Goal: Contribute content

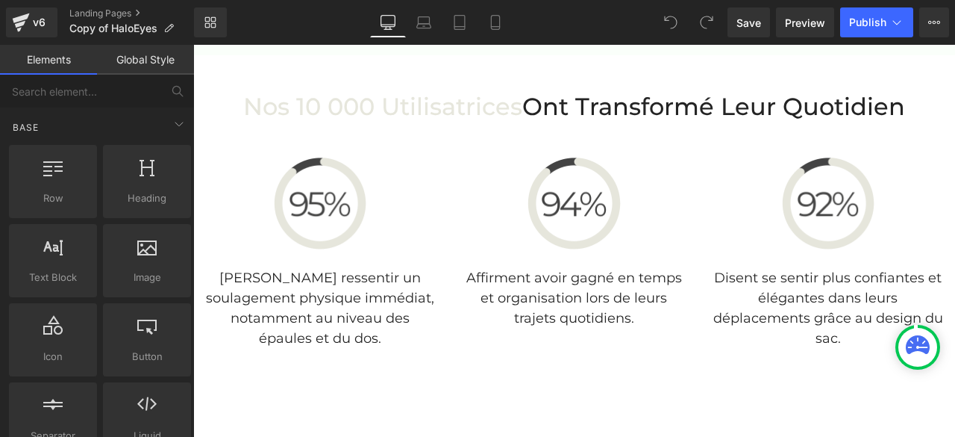
scroll to position [3732, 0]
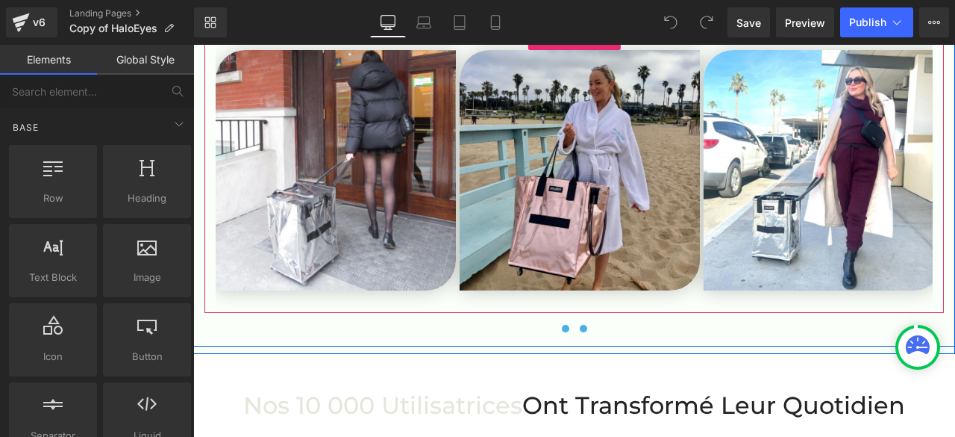
click at [583, 325] on button at bounding box center [584, 328] width 18 height 15
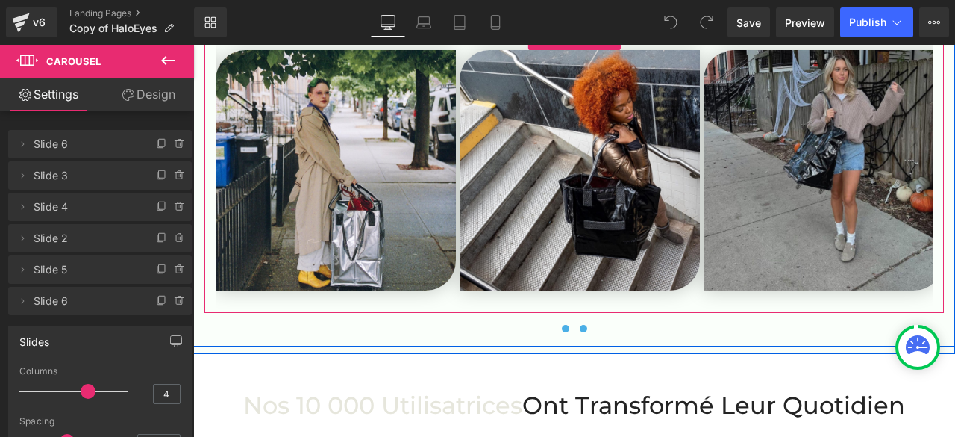
click at [562, 326] on span at bounding box center [565, 328] width 7 height 7
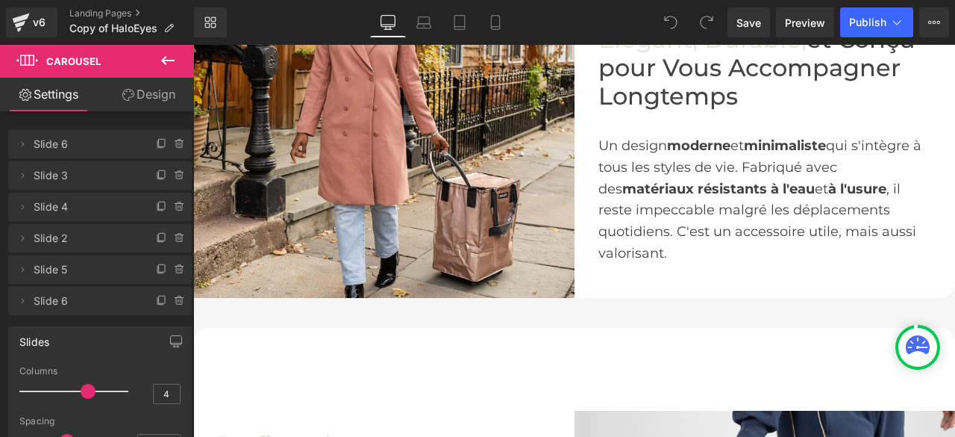
scroll to position [2239, 0]
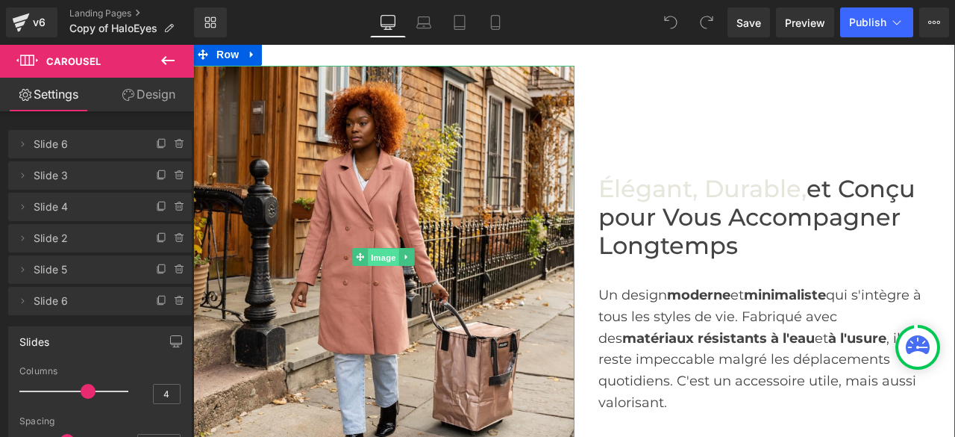
click at [375, 266] on span "Image" at bounding box center [384, 257] width 31 height 18
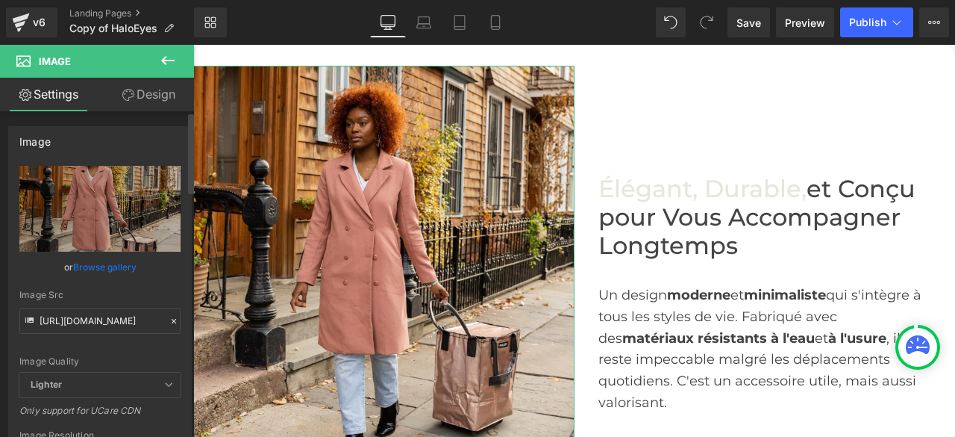
click at [170, 317] on icon at bounding box center [174, 321] width 10 height 10
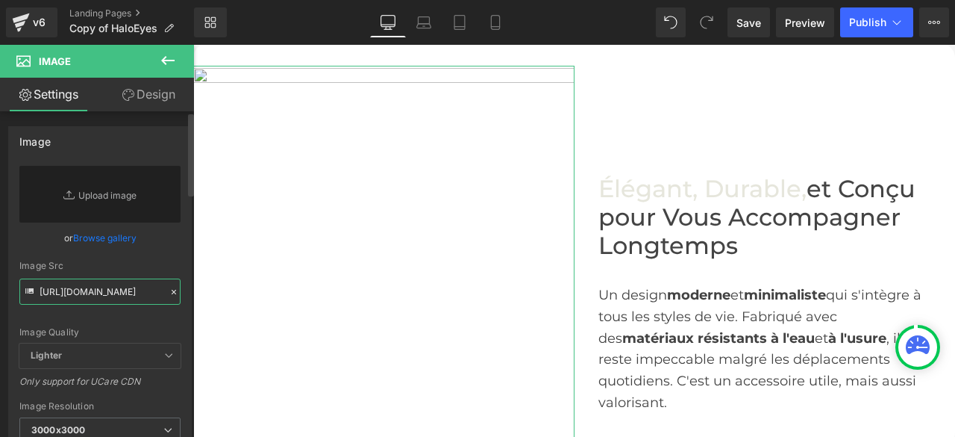
click at [131, 294] on input "[URL][DOMAIN_NAME]" at bounding box center [99, 291] width 161 height 26
paste input "[URL][DOMAIN_NAME]"
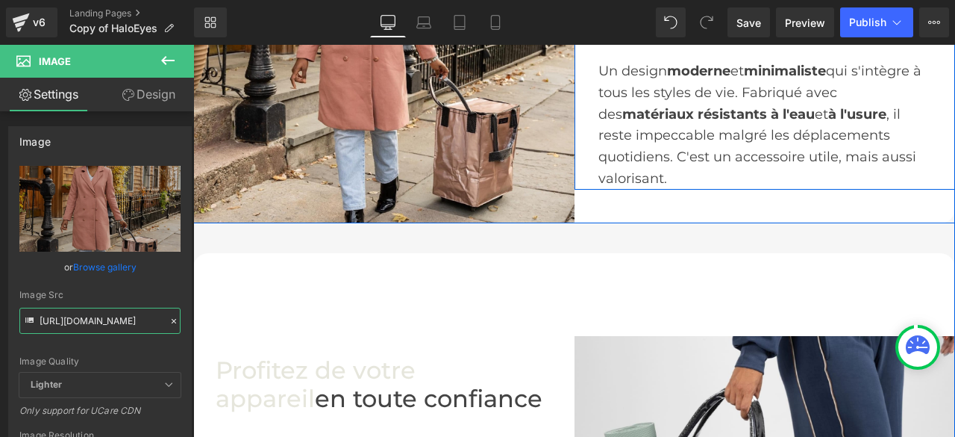
scroll to position [2314, 0]
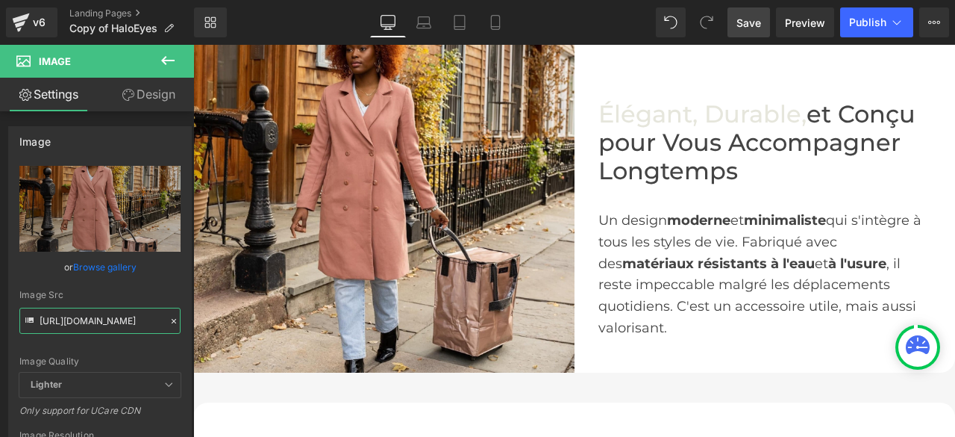
type input "[URL][DOMAIN_NAME]"
click at [749, 21] on span "Save" at bounding box center [749, 23] width 25 height 16
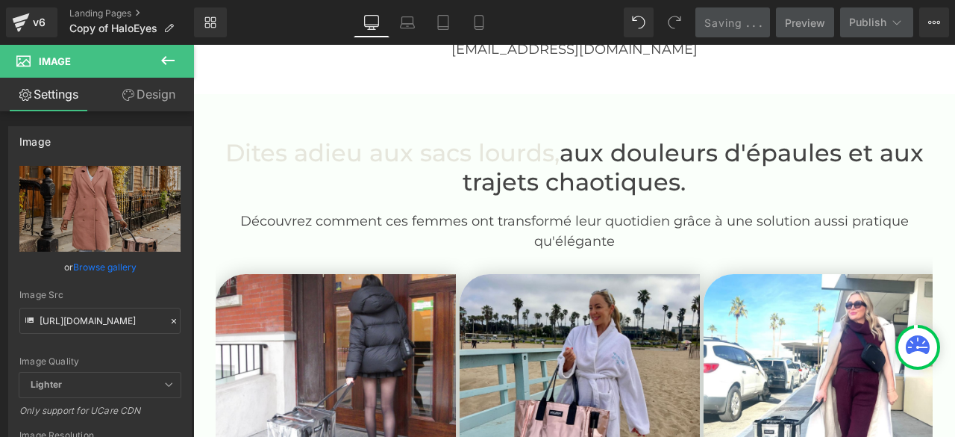
scroll to position [3732, 0]
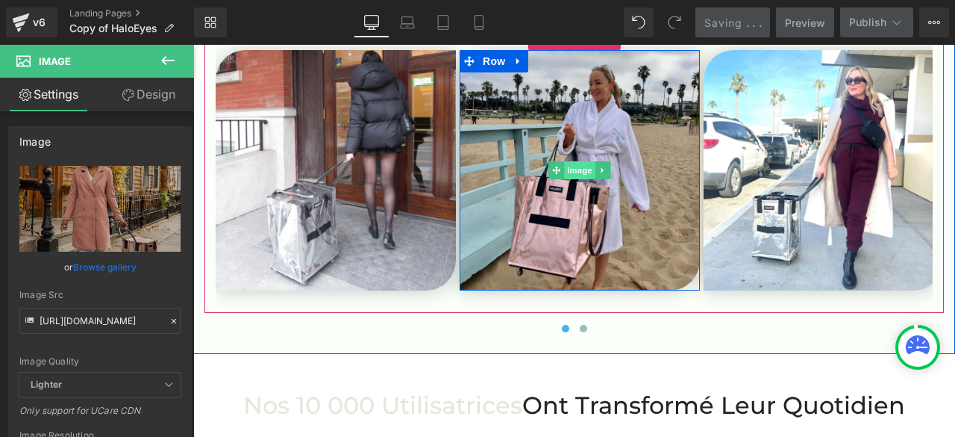
click at [581, 166] on span "Image" at bounding box center [579, 170] width 31 height 18
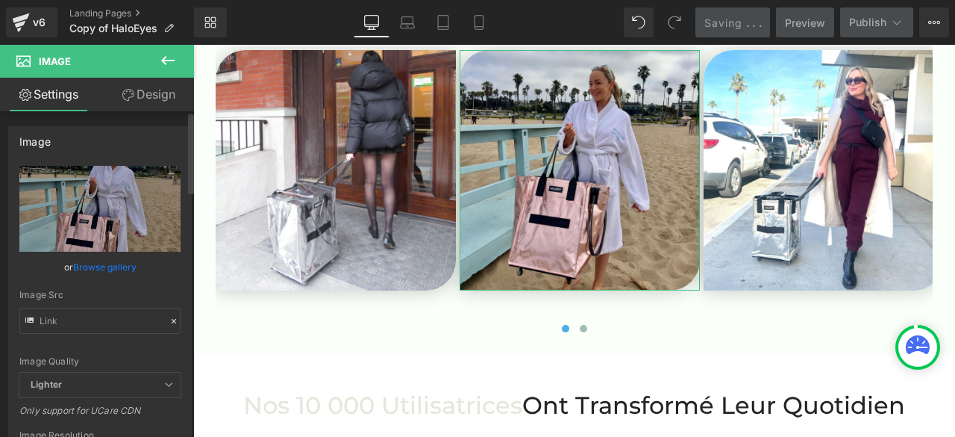
click at [169, 322] on icon at bounding box center [174, 321] width 10 height 10
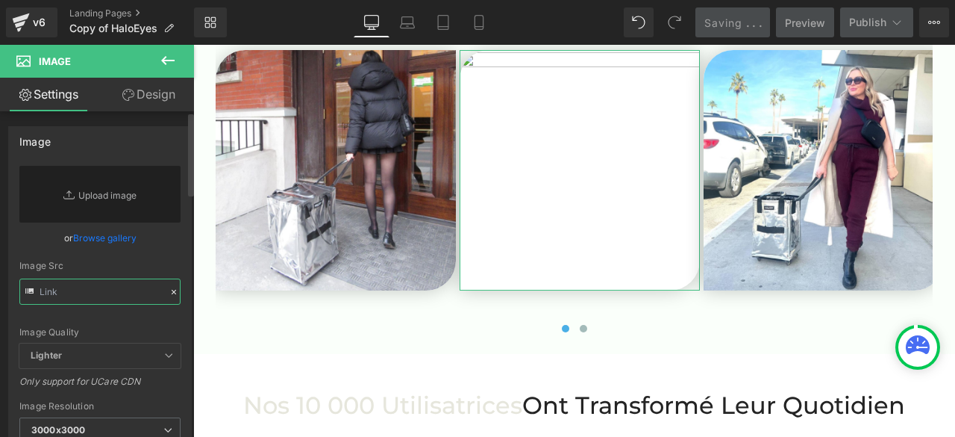
click at [143, 296] on input "text" at bounding box center [99, 291] width 161 height 26
paste input "[URL][DOMAIN_NAME]"
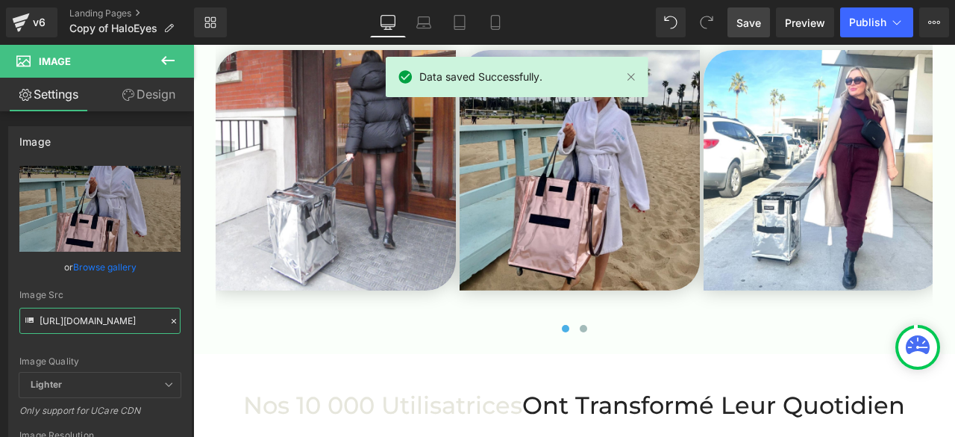
type input "[URL][DOMAIN_NAME]"
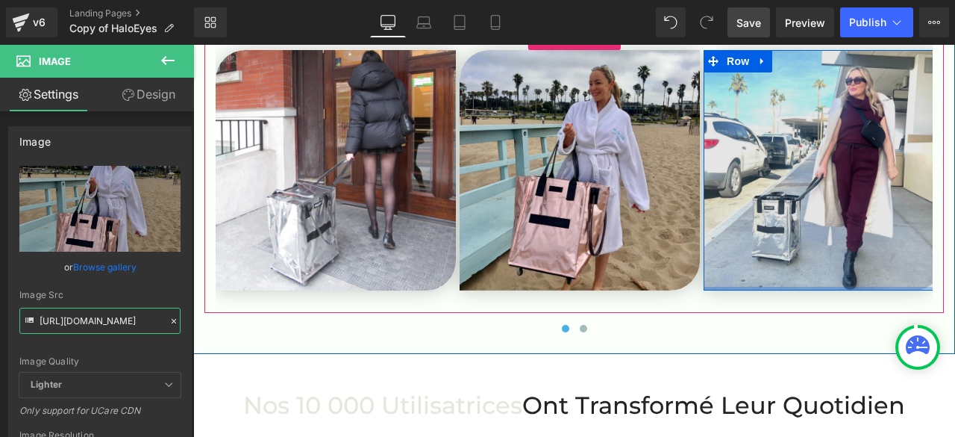
scroll to position [3658, 0]
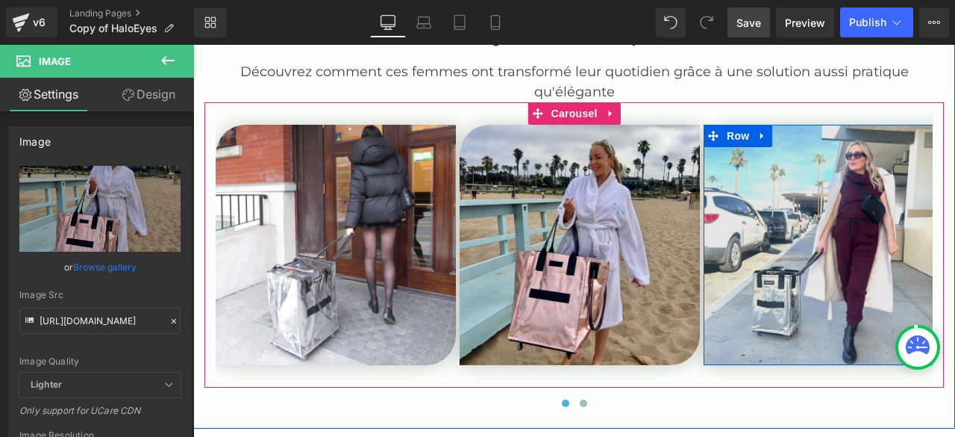
click at [826, 313] on img at bounding box center [824, 245] width 240 height 240
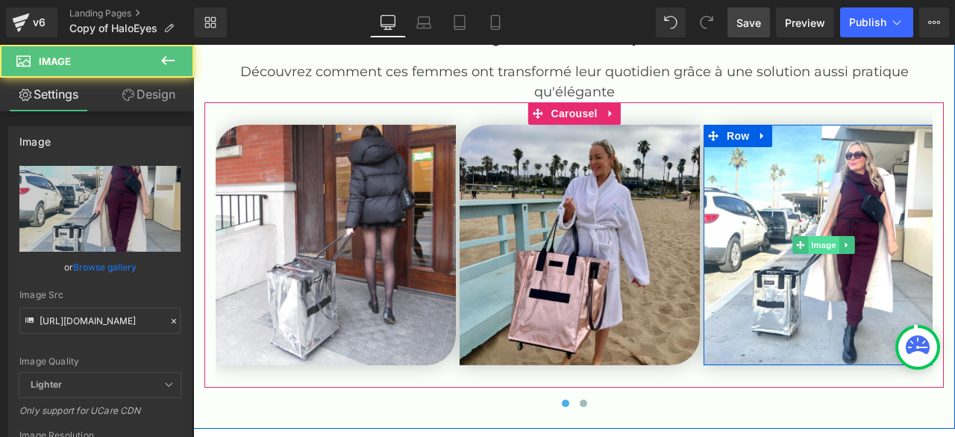
click at [815, 241] on span "Image" at bounding box center [823, 245] width 31 height 18
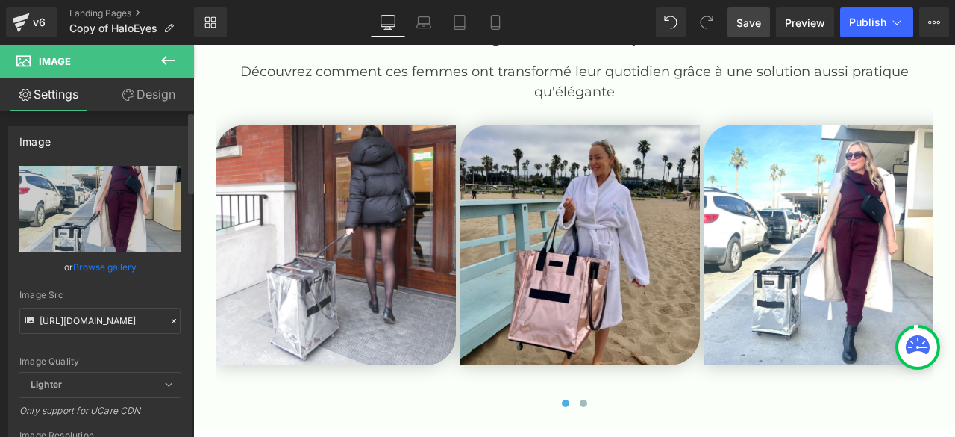
click at [169, 321] on icon at bounding box center [174, 321] width 10 height 10
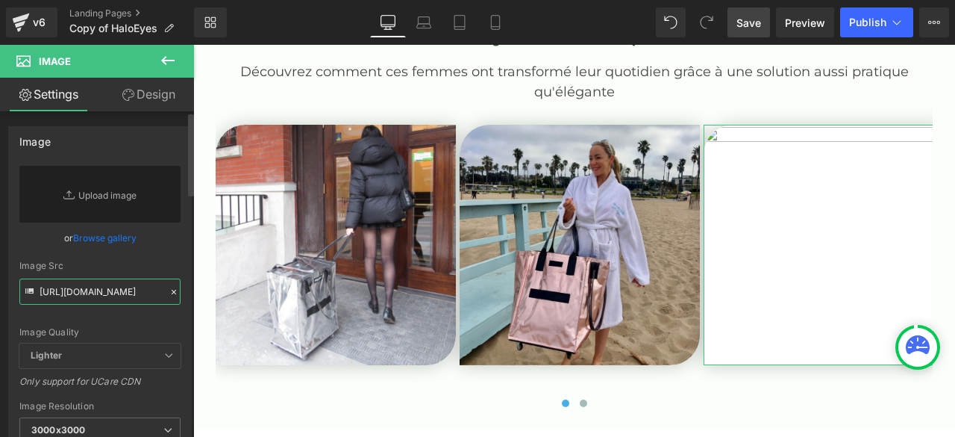
click at [140, 299] on input "[URL][DOMAIN_NAME]" at bounding box center [99, 291] width 161 height 26
paste input "[URL][DOMAIN_NAME]"
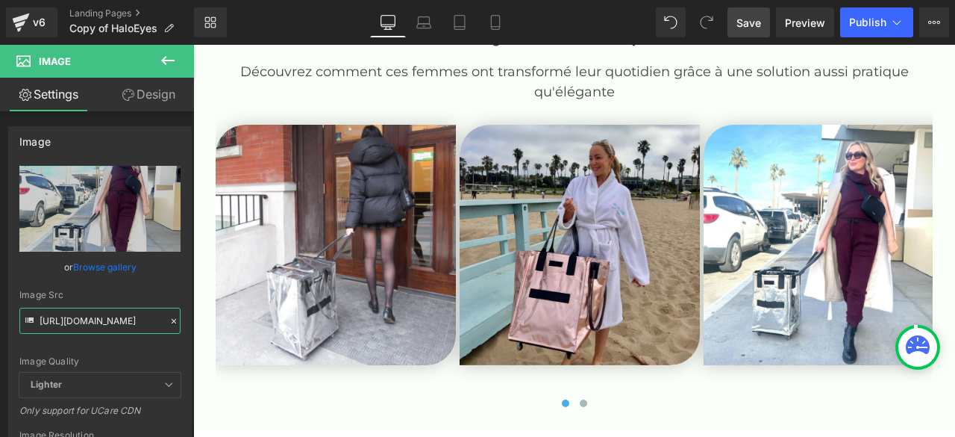
type input "[URL][DOMAIN_NAME]"
click at [755, 25] on span "Save" at bounding box center [749, 23] width 25 height 16
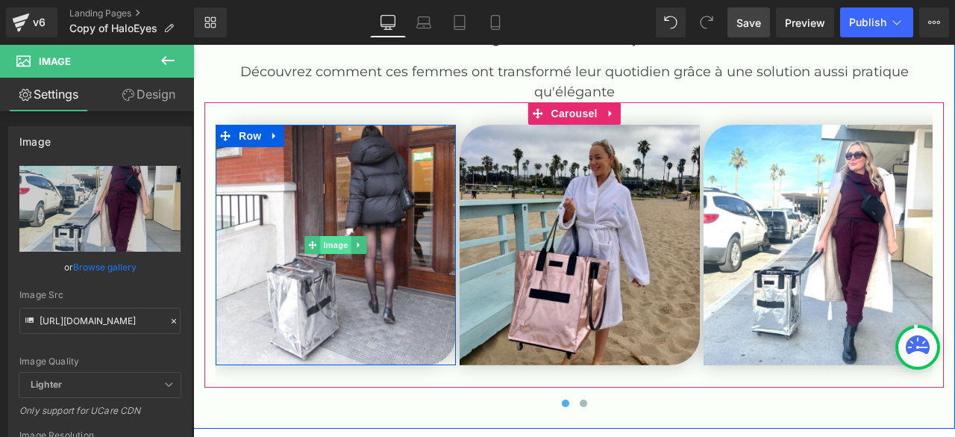
click at [327, 246] on span "Image" at bounding box center [335, 245] width 31 height 18
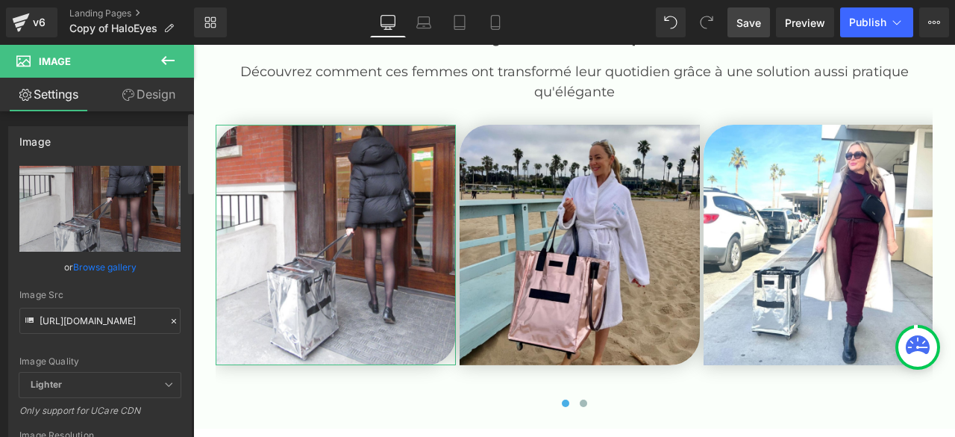
click at [169, 320] on icon at bounding box center [174, 321] width 10 height 10
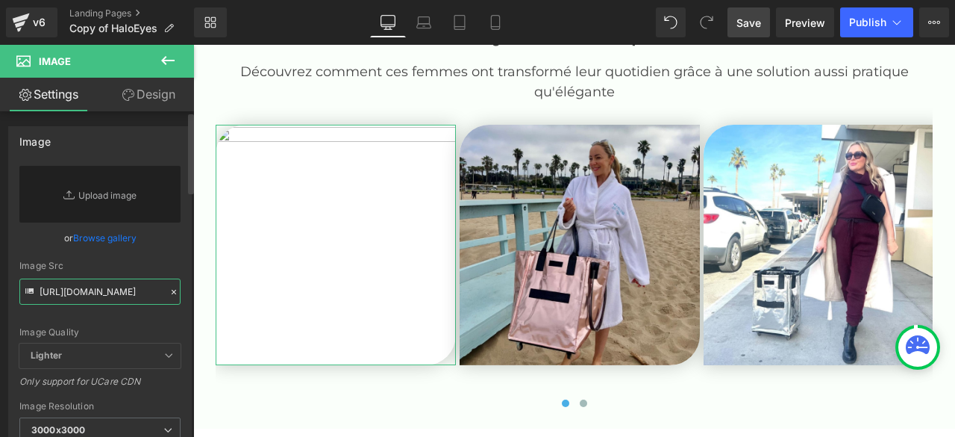
click at [136, 292] on input "[URL][DOMAIN_NAME]" at bounding box center [99, 291] width 161 height 26
paste input "[URL][DOMAIN_NAME]"
type input "[URL][DOMAIN_NAME]"
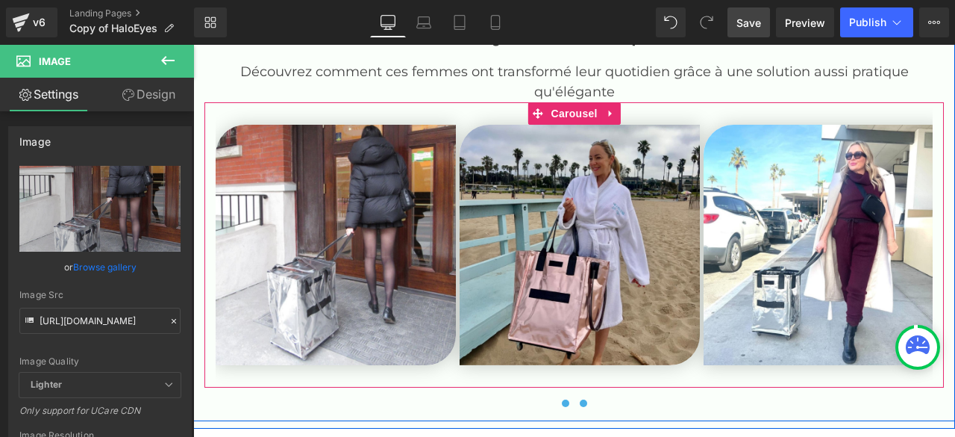
click at [578, 404] on button at bounding box center [584, 403] width 18 height 15
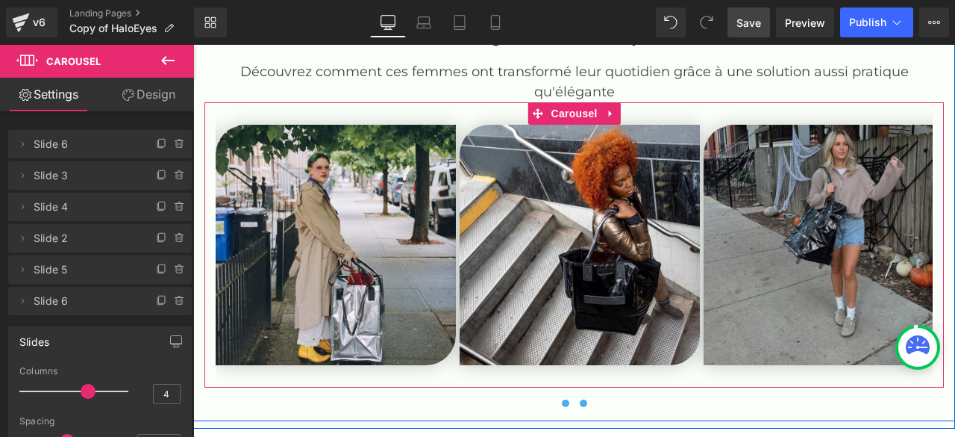
click at [562, 402] on span at bounding box center [565, 402] width 7 height 7
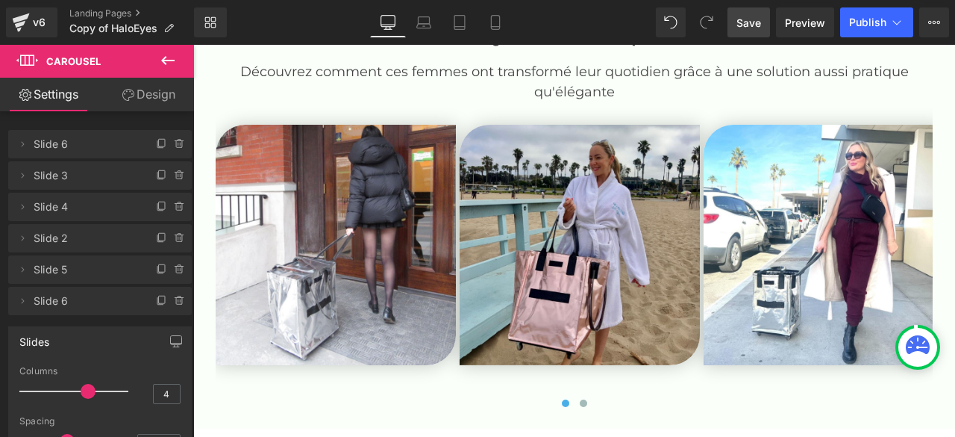
click at [755, 19] on span "Save" at bounding box center [749, 23] width 25 height 16
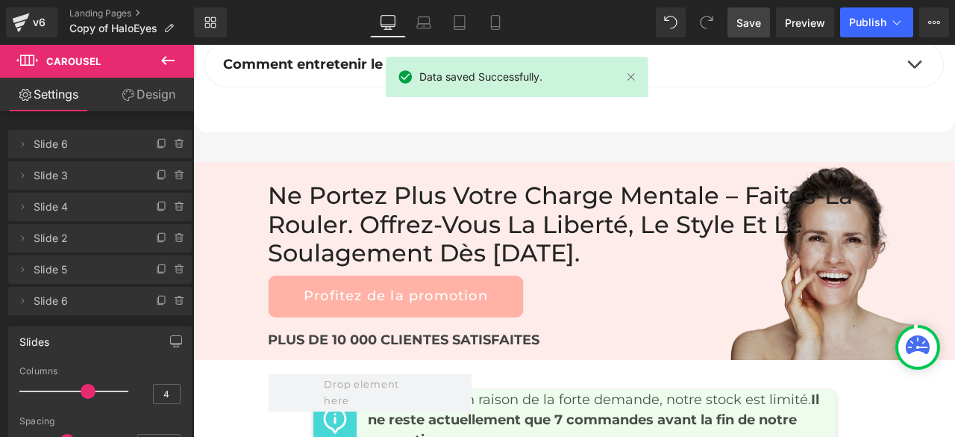
scroll to position [7241, 0]
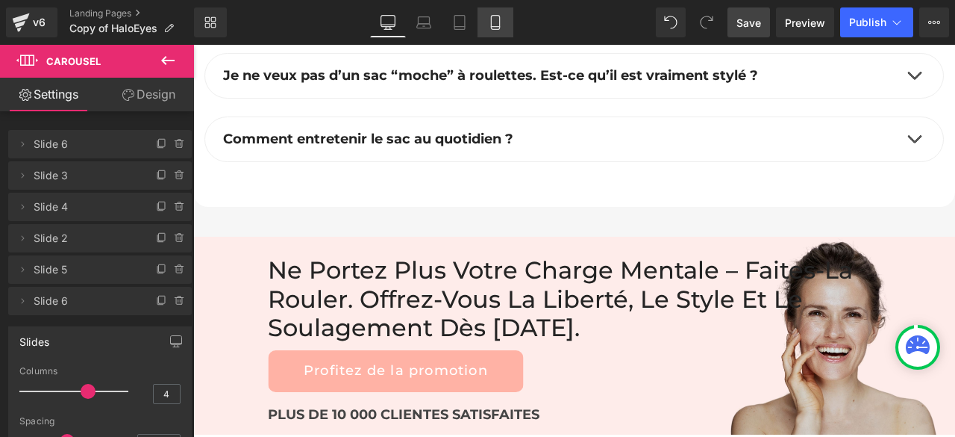
click at [499, 20] on icon at bounding box center [495, 22] width 15 height 15
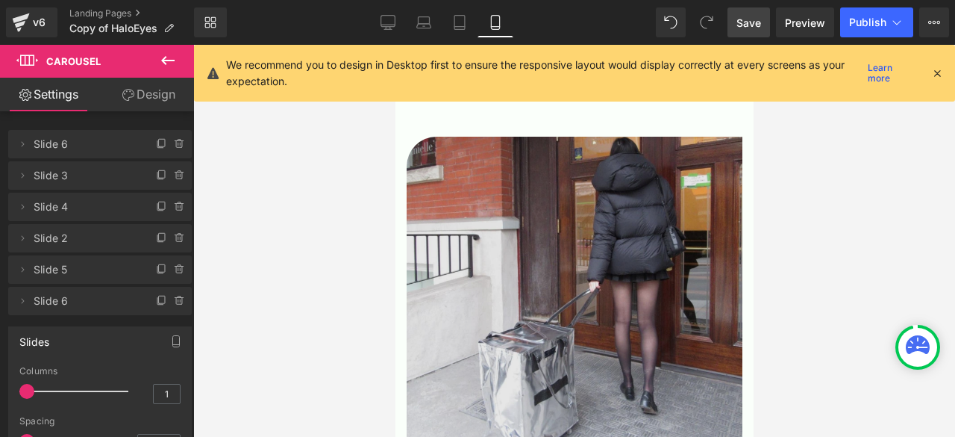
scroll to position [5109, 0]
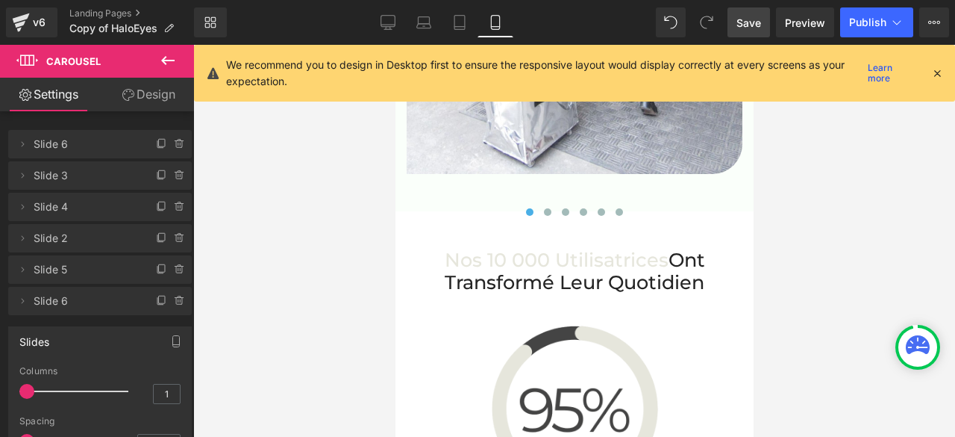
click at [936, 72] on icon at bounding box center [937, 72] width 13 height 13
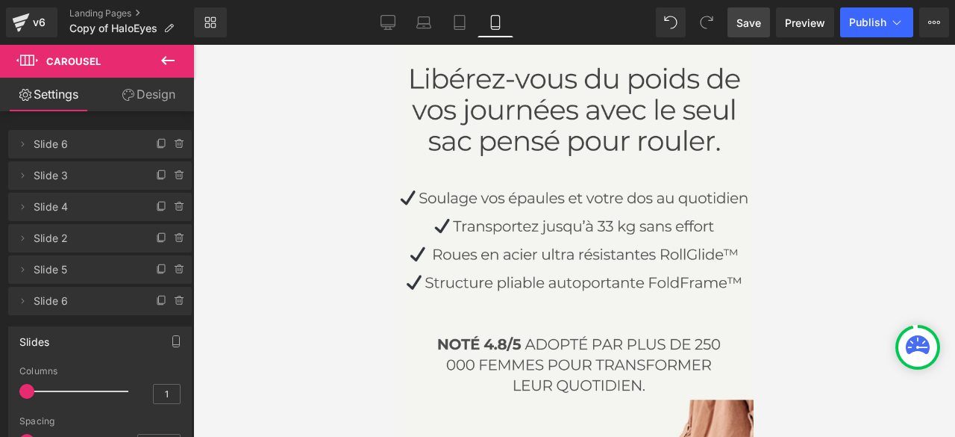
scroll to position [0, 0]
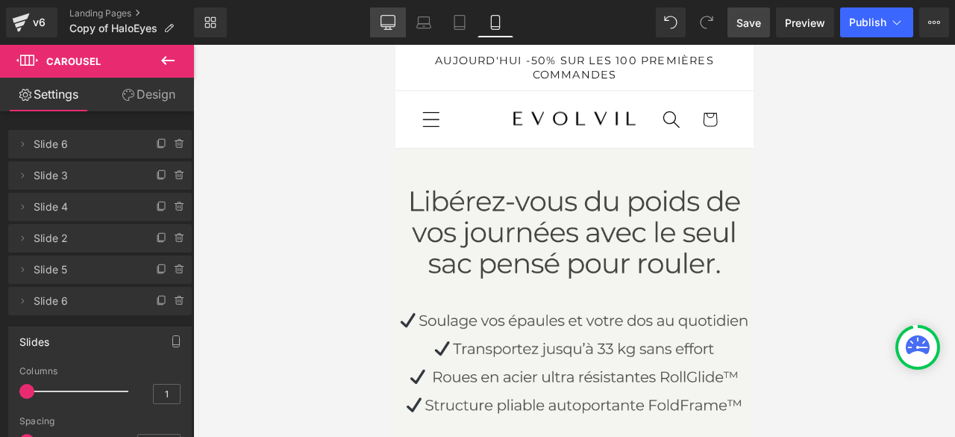
click at [390, 16] on icon at bounding box center [388, 22] width 15 height 15
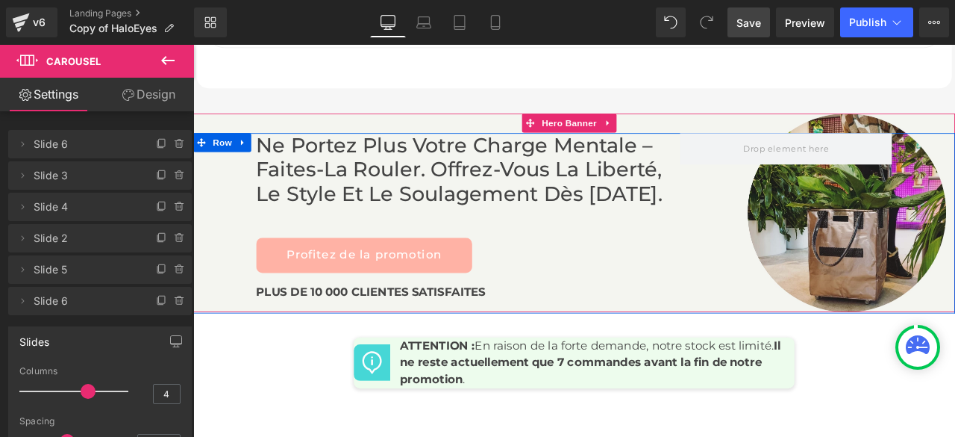
scroll to position [7166, 0]
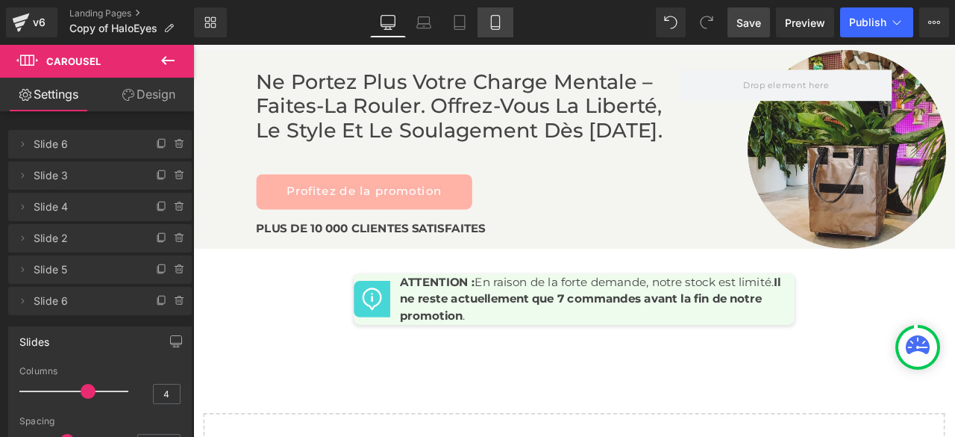
click at [503, 19] on icon at bounding box center [495, 22] width 15 height 15
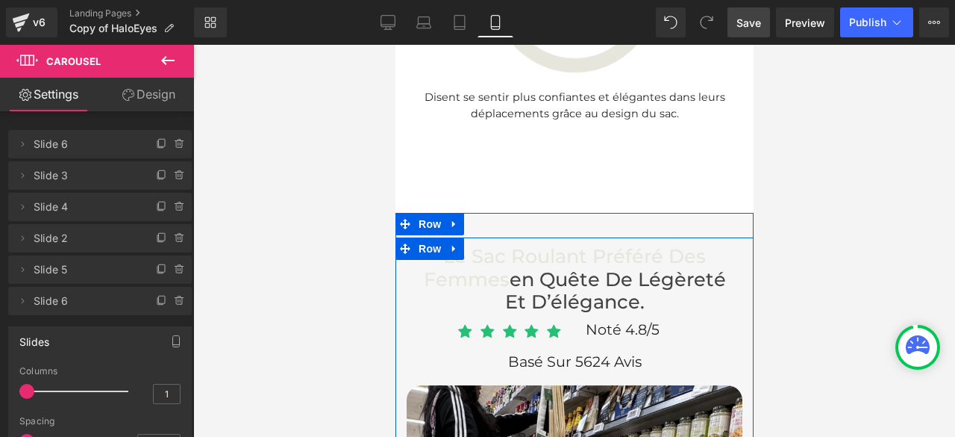
scroll to position [5763, 0]
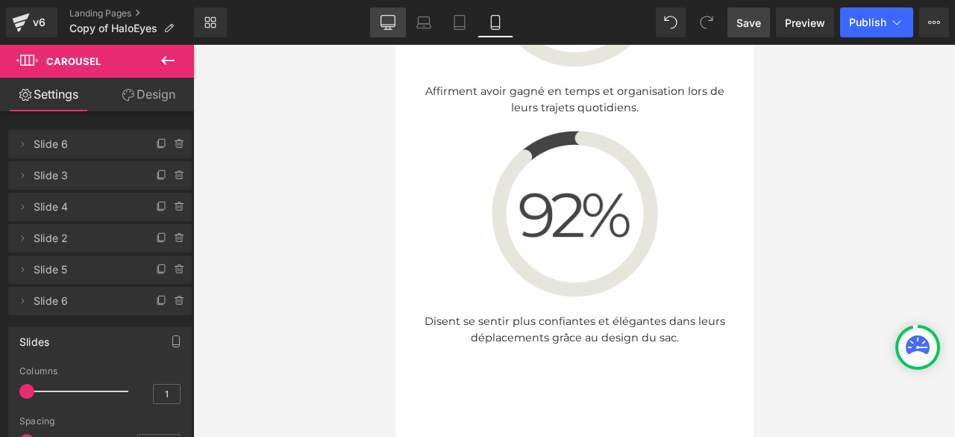
click at [390, 21] on icon at bounding box center [388, 22] width 15 height 15
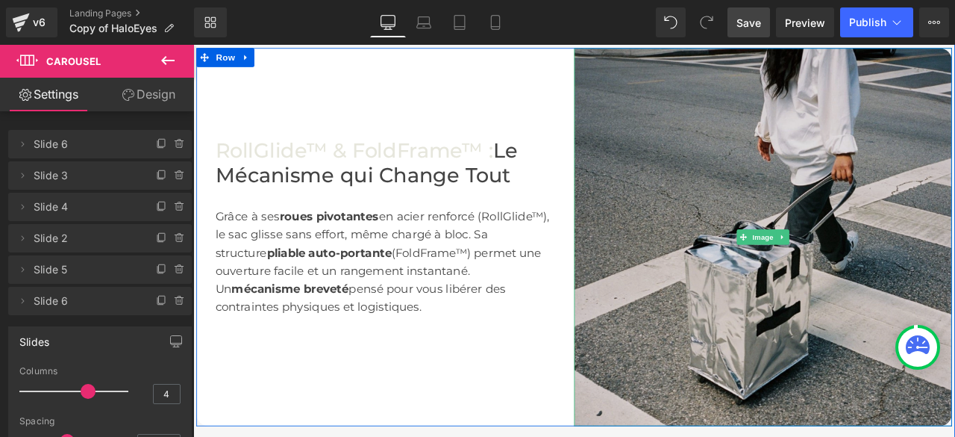
scroll to position [1866, 0]
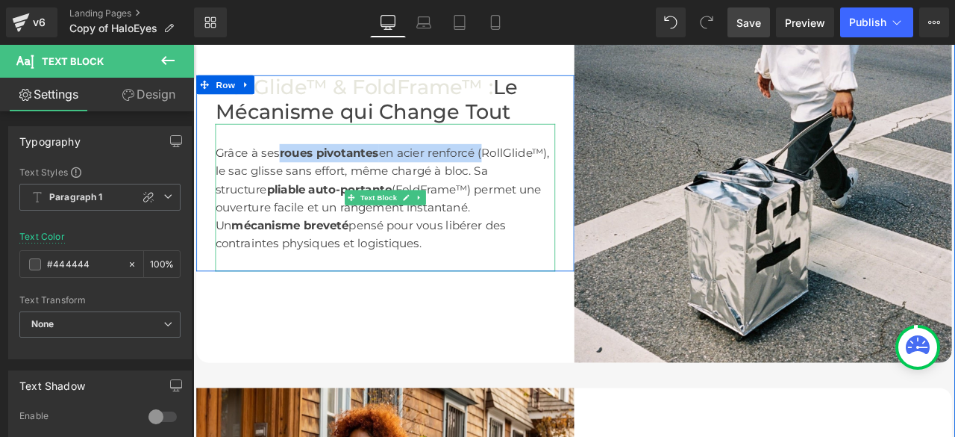
drag, startPoint x: 290, startPoint y: 203, endPoint x: 530, endPoint y: 205, distance: 240.4
click at [530, 205] on div "Grâce à ses roues pivotantes en acier renforcé (RollGlide™), le sac glisse sans…" at bounding box center [420, 227] width 403 height 129
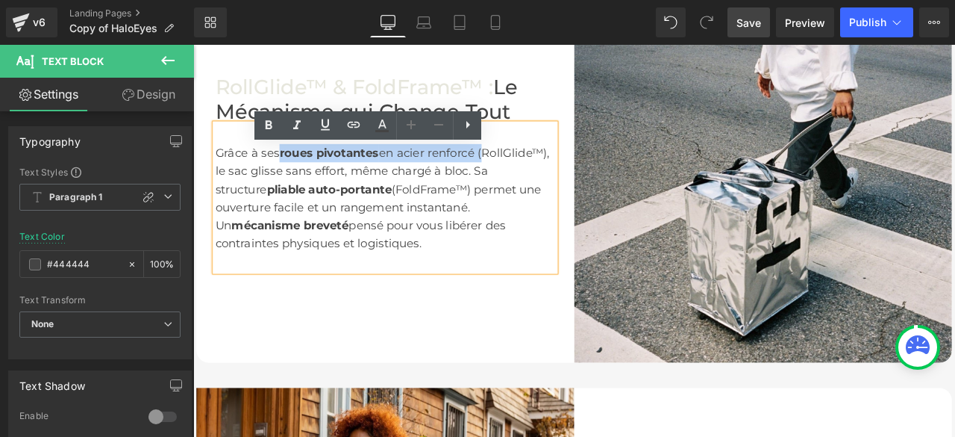
copy div "roues pivotantes en acier renforcé"
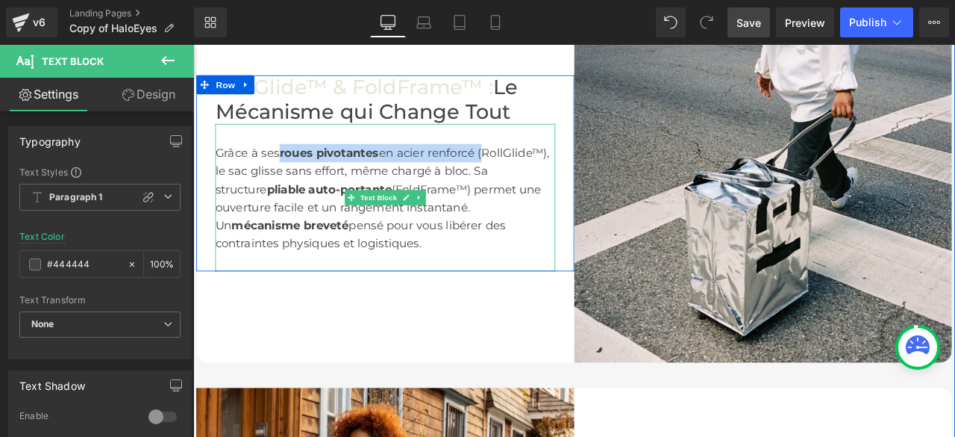
click at [598, 292] on div "Grâce à ses roues pivotantes en acier renforcé (RollGlide™), le sac glisse sans…" at bounding box center [420, 227] width 403 height 129
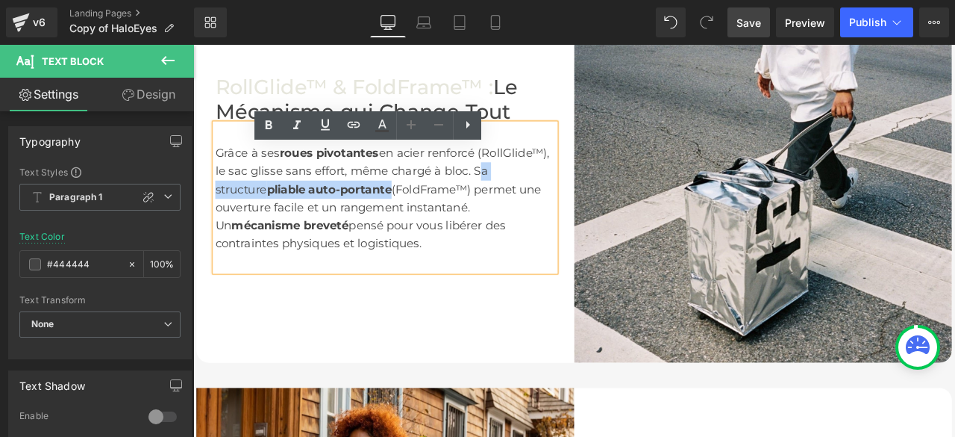
drag, startPoint x: 517, startPoint y: 222, endPoint x: 364, endPoint y: 247, distance: 155.1
click at [364, 247] on div "Grâce à ses roues pivotantes en acier renforcé (RollGlide™), le sac glisse sans…" at bounding box center [420, 227] width 403 height 129
copy div "Sa structure pliable auto-portante"
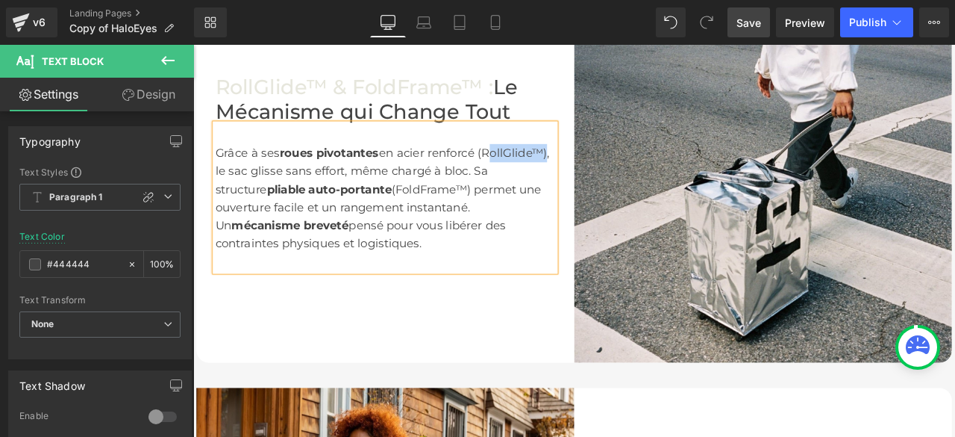
drag, startPoint x: 531, startPoint y: 200, endPoint x: 605, endPoint y: 205, distance: 73.3
click at [605, 205] on font "en acier renforcé (RollGlide™), le sac glisse sans effort, même chargé à bloc. …" at bounding box center [417, 195] width 396 height 60
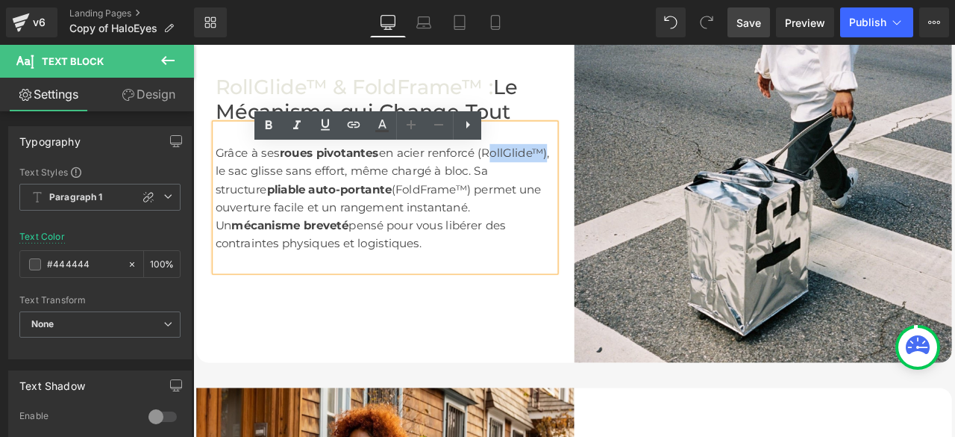
copy font "RollGlide™"
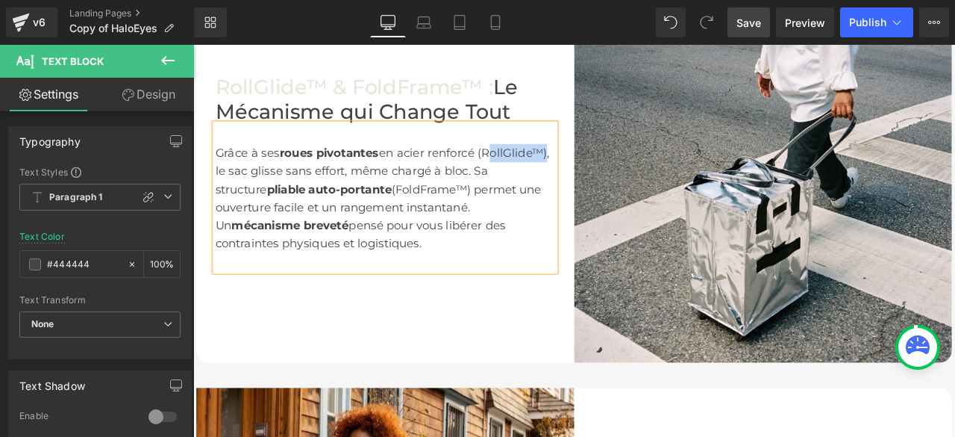
drag, startPoint x: 562, startPoint y: 203, endPoint x: 570, endPoint y: 201, distance: 8.5
click at [562, 203] on font "en acier renforcé (RollGlide™), le sac glisse sans effort, même chargé à bloc. …" at bounding box center [417, 195] width 396 height 60
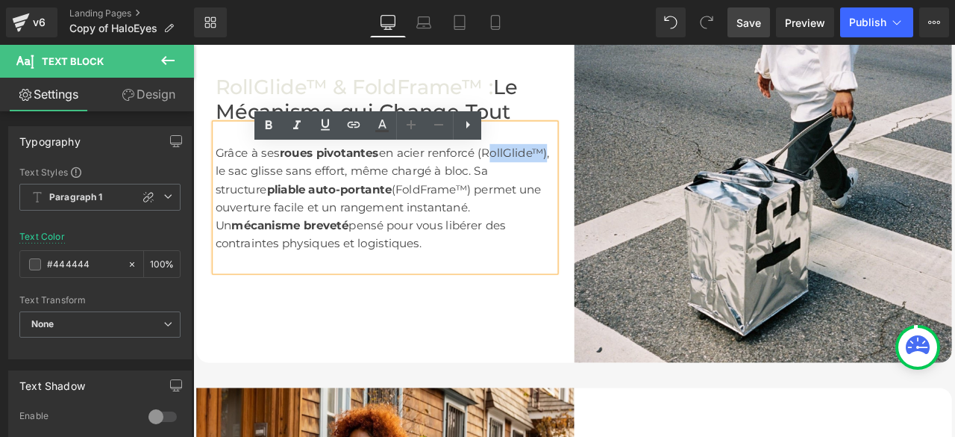
drag, startPoint x: 604, startPoint y: 200, endPoint x: 537, endPoint y: 202, distance: 66.5
click at [537, 202] on font "en acier renforcé (RollGlide™), le sac glisse sans effort, même chargé à bloc. …" at bounding box center [417, 195] width 396 height 60
copy font "RollGlide™"
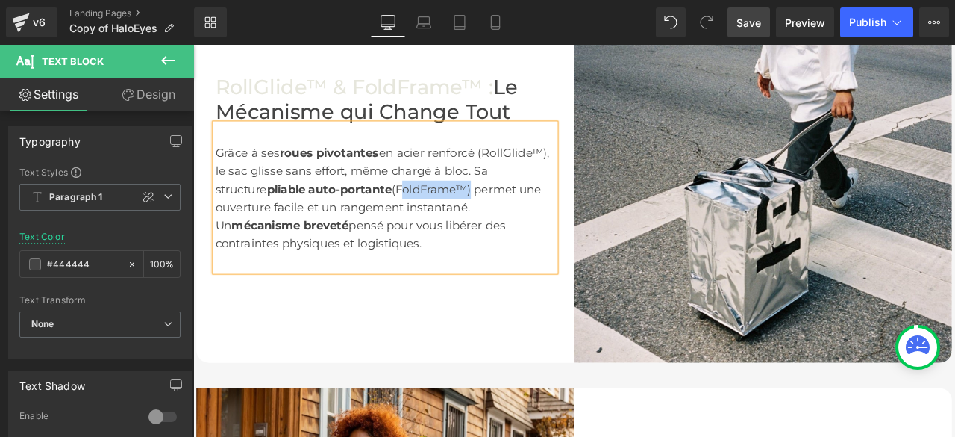
drag, startPoint x: 371, startPoint y: 243, endPoint x: 455, endPoint y: 250, distance: 84.6
click at [455, 250] on font "(FoldFrame™) permet une ouverture facile et un rangement instantané. Un" at bounding box center [412, 238] width 387 height 60
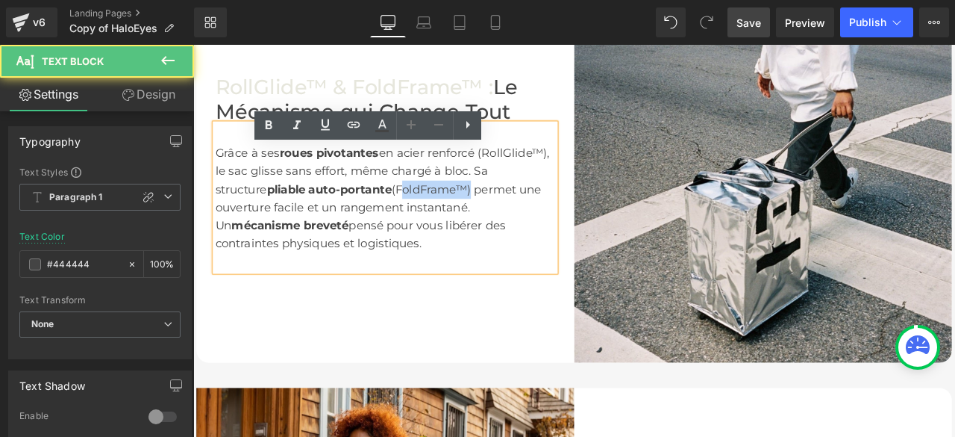
click at [455, 250] on font "(FoldFrame™) permet une ouverture facile et un rangement instantané. Un" at bounding box center [412, 238] width 387 height 60
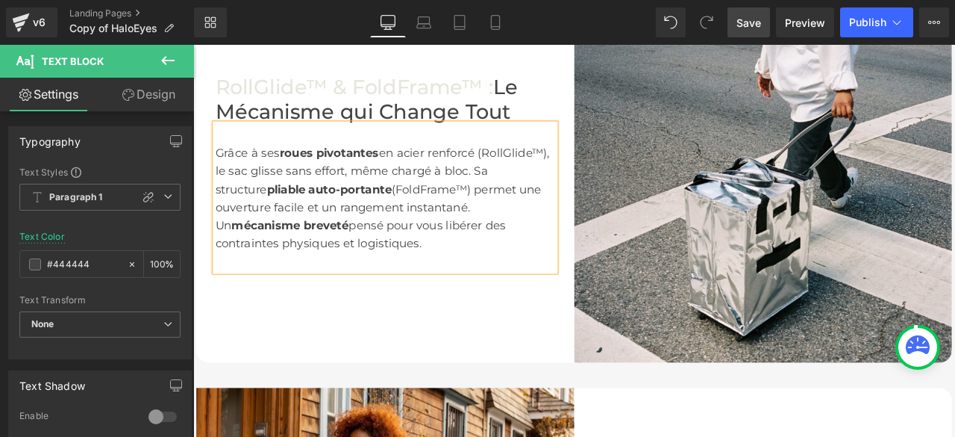
click at [373, 243] on font "(FoldFrame™) permet une ouverture facile et un rangement instantané. Un" at bounding box center [412, 238] width 387 height 60
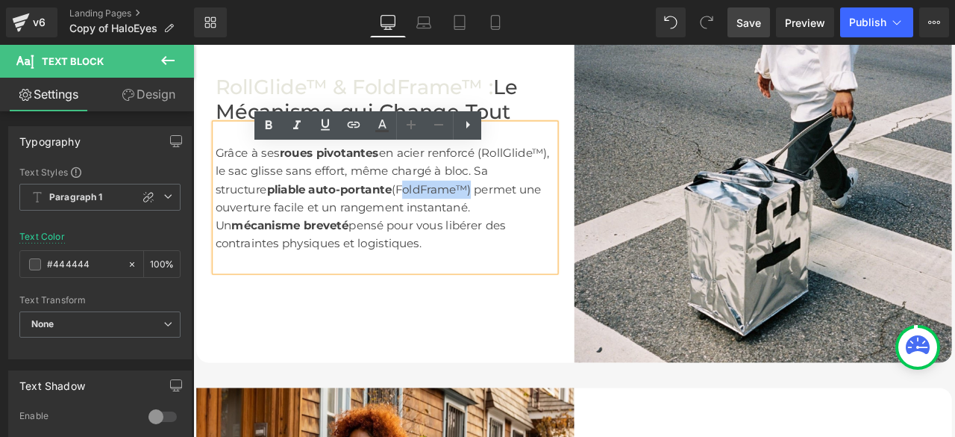
drag, startPoint x: 372, startPoint y: 243, endPoint x: 449, endPoint y: 246, distance: 76.2
click at [449, 246] on font "(FoldFrame™) permet une ouverture facile et un rangement instantané. Un" at bounding box center [412, 238] width 387 height 60
copy font "FoldFrame™"
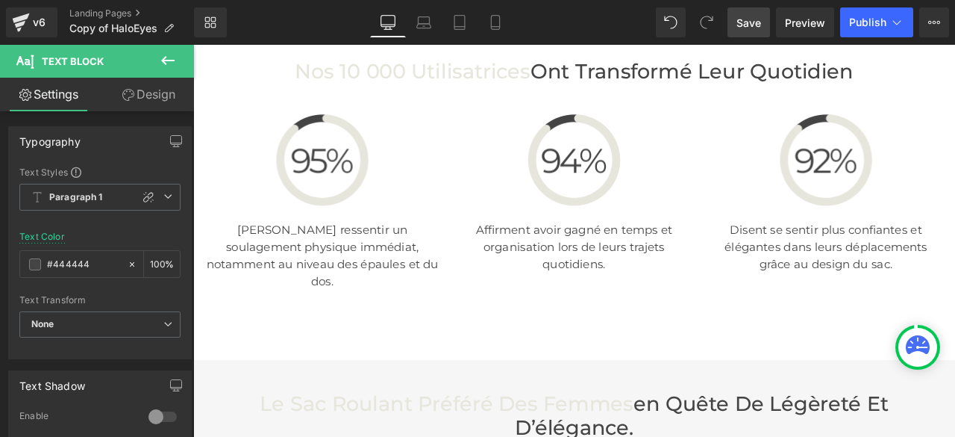
scroll to position [4105, 0]
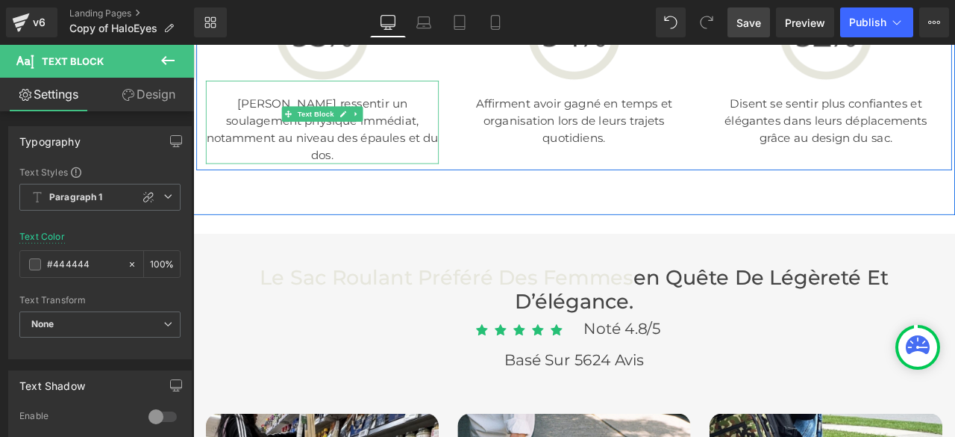
click at [446, 184] on p "[PERSON_NAME] ressentir un soulagement physique immédiat, notamment au niveau d…" at bounding box center [346, 145] width 276 height 81
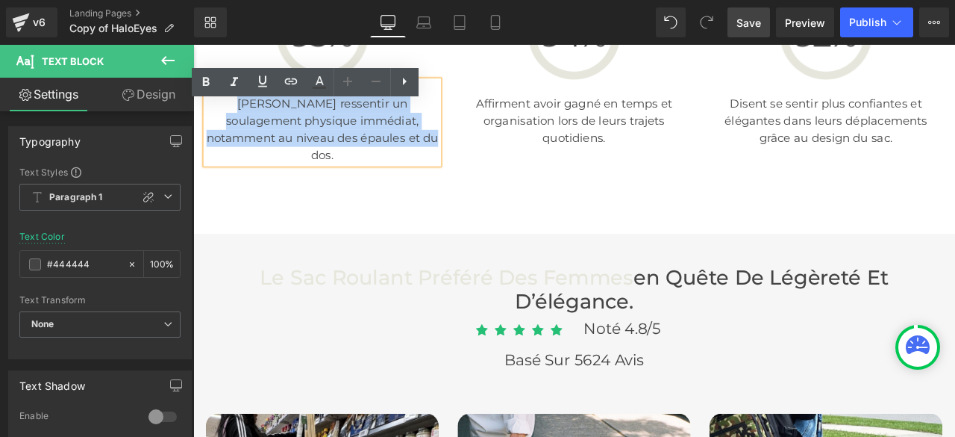
drag, startPoint x: 225, startPoint y: 139, endPoint x: 448, endPoint y: 188, distance: 227.8
click at [448, 186] on p "[PERSON_NAME] ressentir un soulagement physique immédiat, notamment au niveau d…" at bounding box center [346, 145] width 276 height 81
copy font "[PERSON_NAME] ressentir un soulagement physique immédiat, notamment au niveau d…"
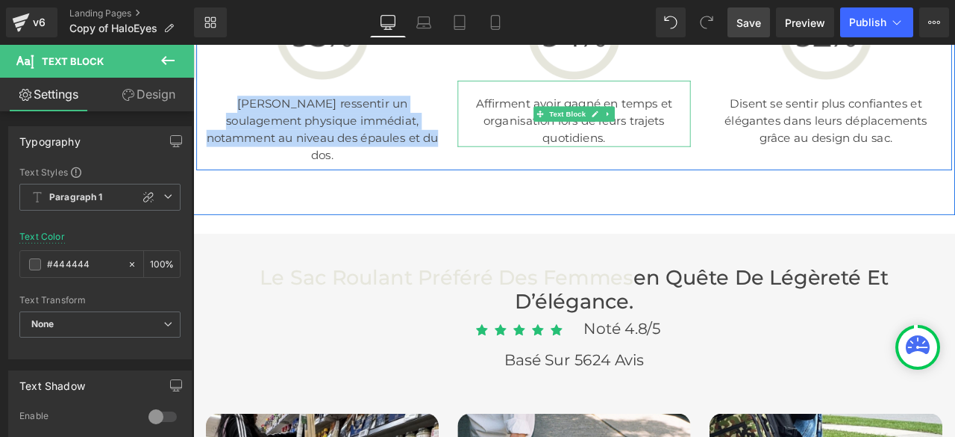
click at [608, 166] on p "Affirment avoir gagné en temps et organisation lors de leurs trajets quotidiens." at bounding box center [645, 135] width 276 height 60
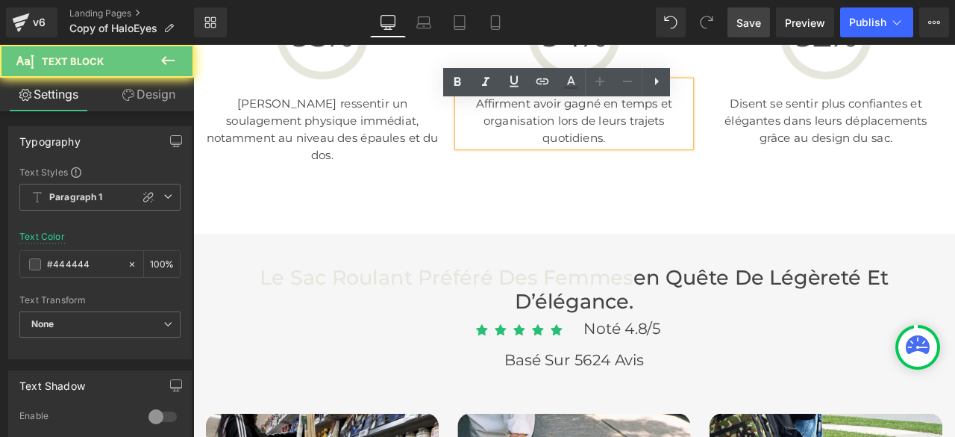
click at [702, 166] on p "Affirment avoir gagné en temps et organisation lors de leurs trajets quotidiens." at bounding box center [645, 135] width 276 height 60
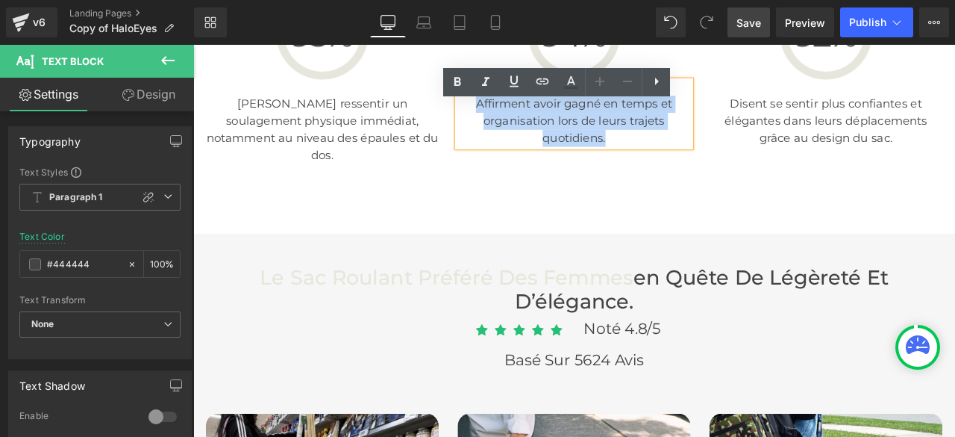
drag, startPoint x: 702, startPoint y: 181, endPoint x: 523, endPoint y: 146, distance: 183.4
click at [523, 146] on p "Affirment avoir gagné en temps et organisation lors de leurs trajets quotidiens." at bounding box center [645, 135] width 276 height 60
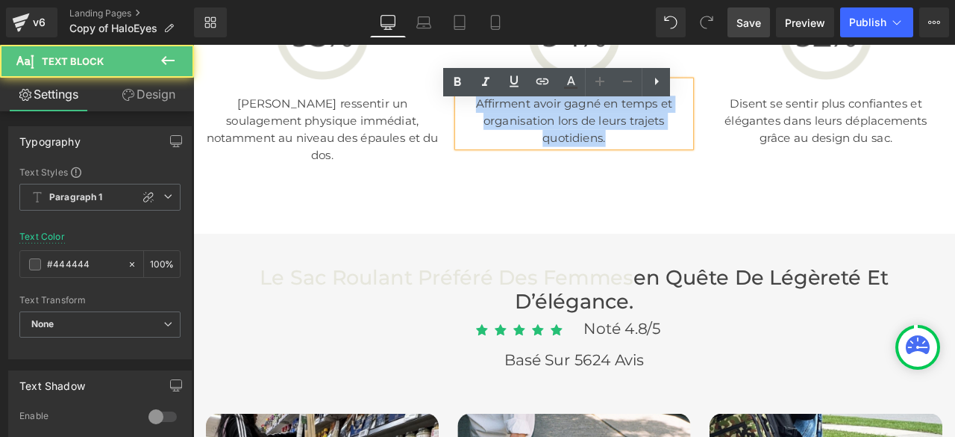
click at [571, 142] on p "Affirment avoir gagné en temps et organisation lors de leurs trajets quotidiens." at bounding box center [645, 135] width 276 height 60
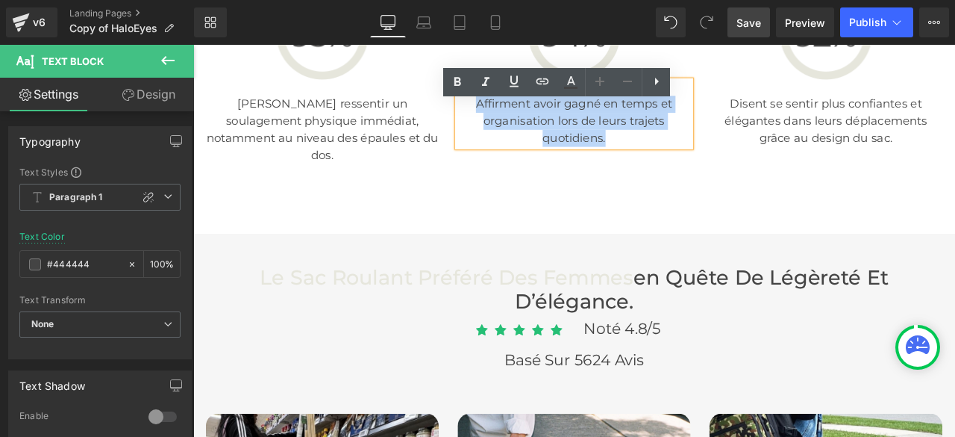
drag, startPoint x: 687, startPoint y: 178, endPoint x: 519, endPoint y: 131, distance: 175.1
click at [519, 131] on div "Affirment avoir gagné en temps et organisation lors de leurs trajets quotidiens." at bounding box center [645, 126] width 276 height 78
copy p "Affirment avoir gagné en temps et organisation lors de leurs trajets quotidiens."
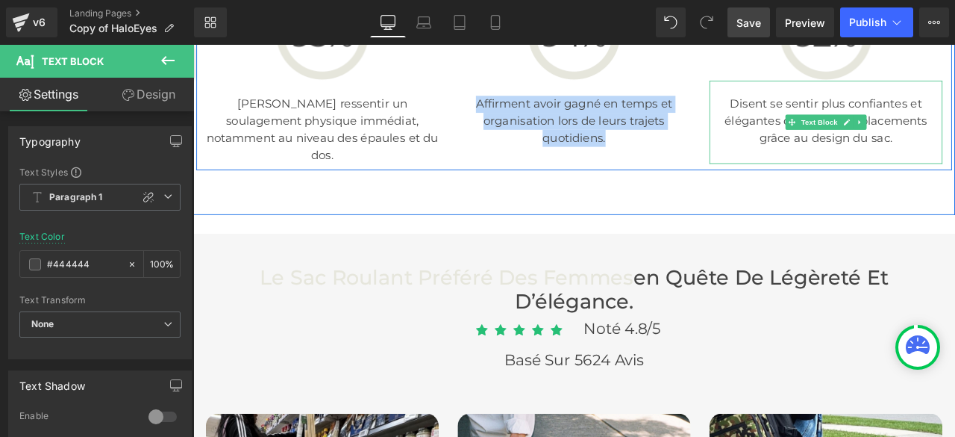
click at [944, 152] on p "Disent se sentir plus confiantes et élégantes dans leurs déplacements grâce au …" at bounding box center [943, 135] width 276 height 60
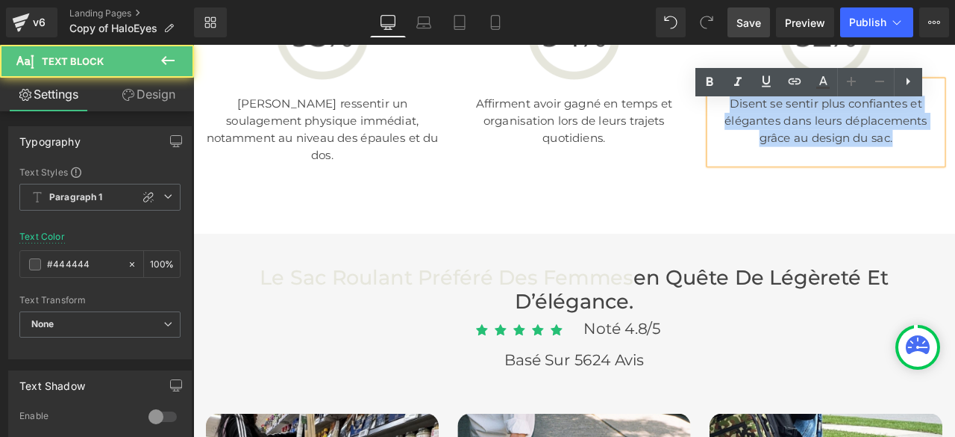
drag, startPoint x: 823, startPoint y: 142, endPoint x: 1027, endPoint y: 184, distance: 208.0
click at [955, 166] on p "Disent se sentir plus confiantes et élégantes dans leurs déplacements grâce au …" at bounding box center [943, 135] width 276 height 60
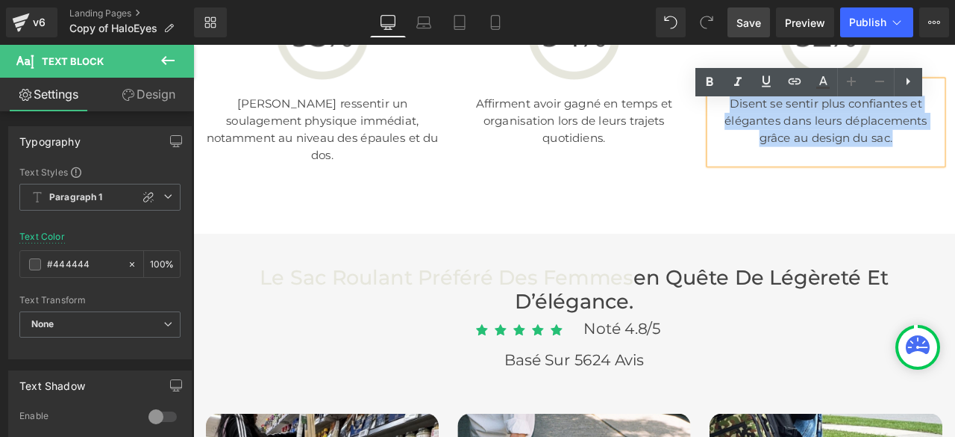
copy p "Disent se sentir plus confiantes et élégantes dans leurs déplacements grâce au …"
